Goal: Task Accomplishment & Management: Use online tool/utility

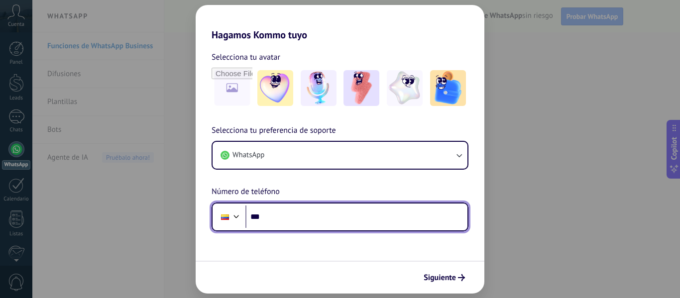
click at [287, 216] on input "***" at bounding box center [356, 217] width 222 height 23
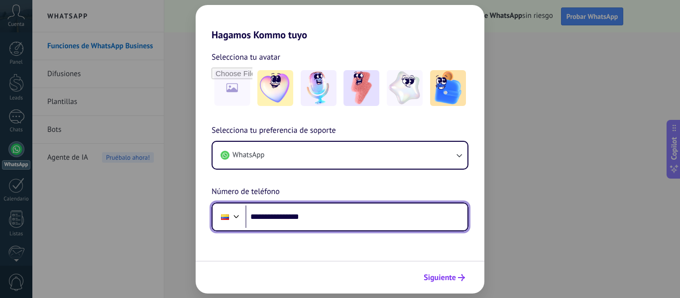
type input "**********"
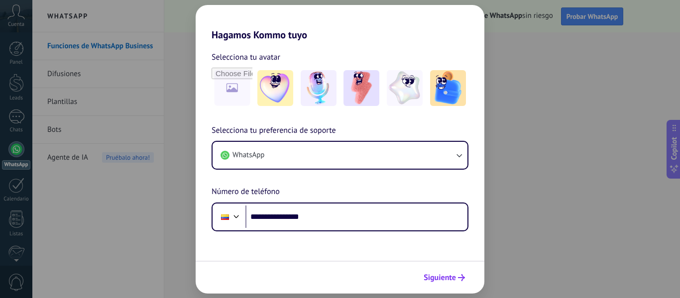
click at [444, 274] on span "Siguiente" at bounding box center [440, 277] width 32 height 7
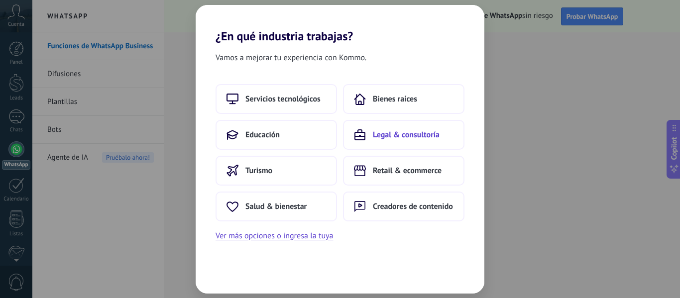
click at [411, 141] on button "Legal & consultoría" at bounding box center [403, 135] width 121 height 30
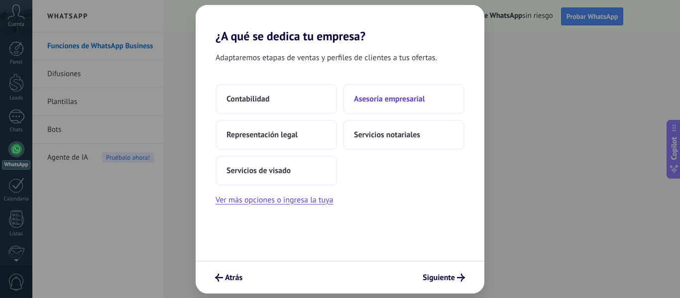
click at [415, 108] on button "Asesoría empresarial" at bounding box center [403, 99] width 121 height 30
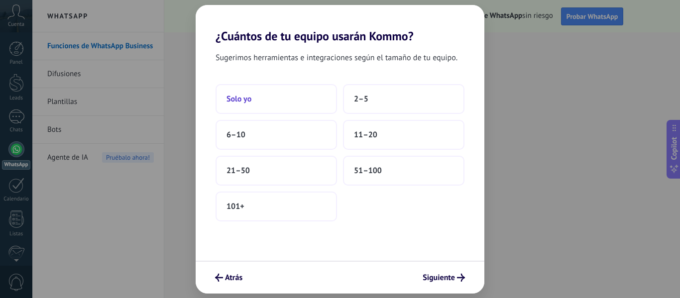
click at [276, 91] on button "Solo yo" at bounding box center [276, 99] width 121 height 30
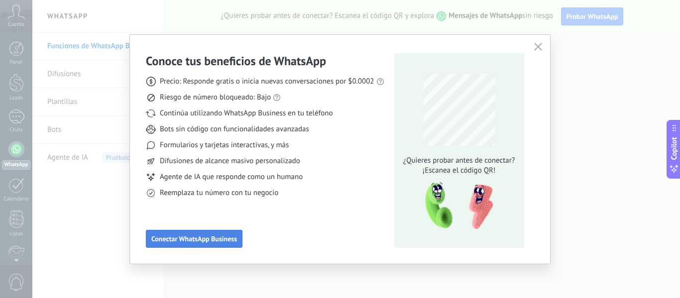
click at [213, 240] on span "Conectar WhatsApp Business" at bounding box center [194, 239] width 86 height 7
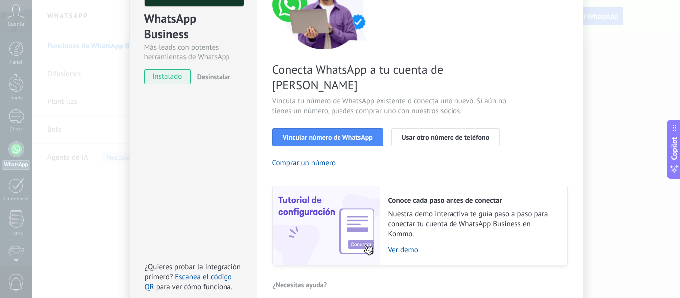
scroll to position [112, 0]
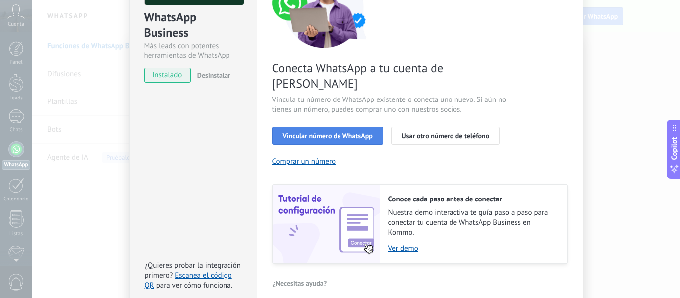
click at [355, 127] on button "Vincular número de WhatsApp" at bounding box center [327, 136] width 111 height 18
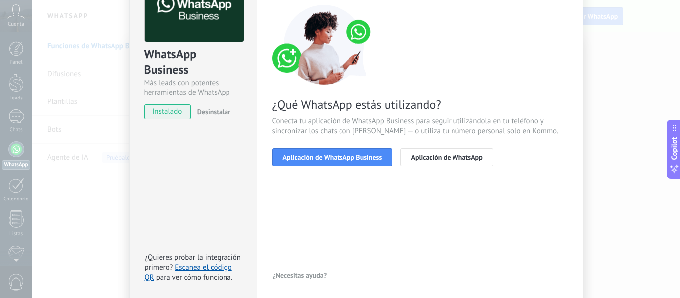
scroll to position [75, 0]
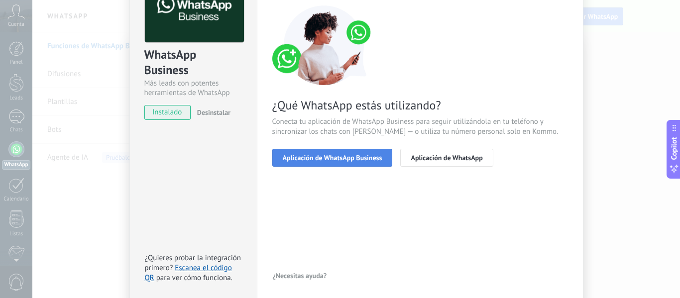
click at [370, 155] on span "Aplicación de WhatsApp Business" at bounding box center [333, 157] width 100 height 7
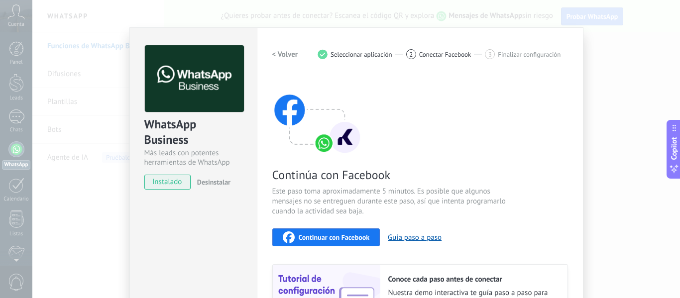
scroll to position [132, 0]
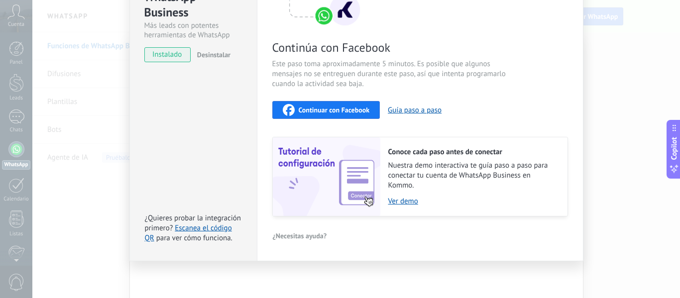
click at [636, 102] on div "WhatsApp Business Más leads con potentes herramientas de WhatsApp instalado Des…" at bounding box center [356, 149] width 648 height 298
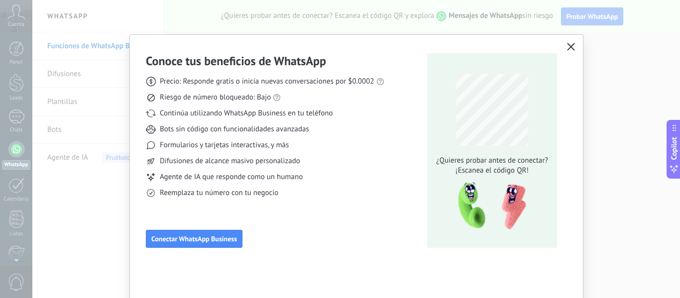
click at [568, 55] on div "Conoce tus beneficios de WhatsApp Precio: Responde gratis o inicia nuevas conve…" at bounding box center [356, 149] width 453 height 229
click at [568, 49] on use "button" at bounding box center [571, 46] width 7 height 7
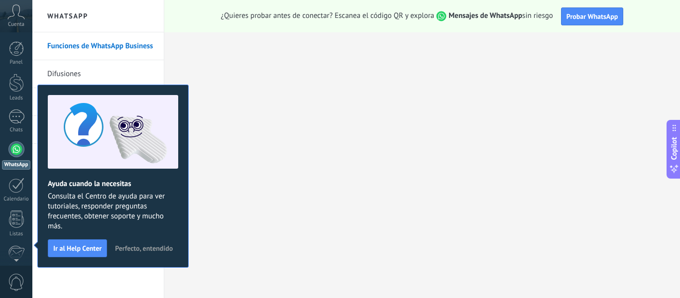
click at [143, 249] on span "Perfecto, entendido" at bounding box center [144, 248] width 58 height 7
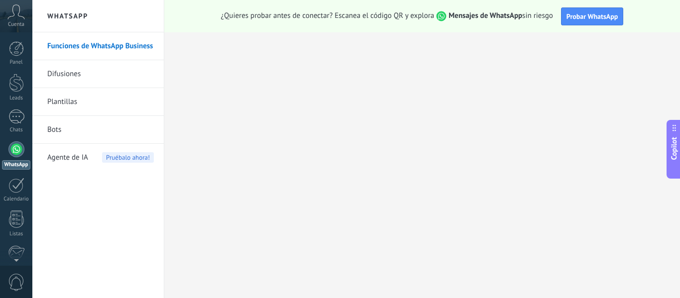
click at [21, 147] on div at bounding box center [16, 149] width 16 height 16
click at [12, 148] on div at bounding box center [16, 149] width 16 height 16
click at [68, 72] on link "Difusiones" at bounding box center [100, 74] width 107 height 28
